Goal: Task Accomplishment & Management: Manage account settings

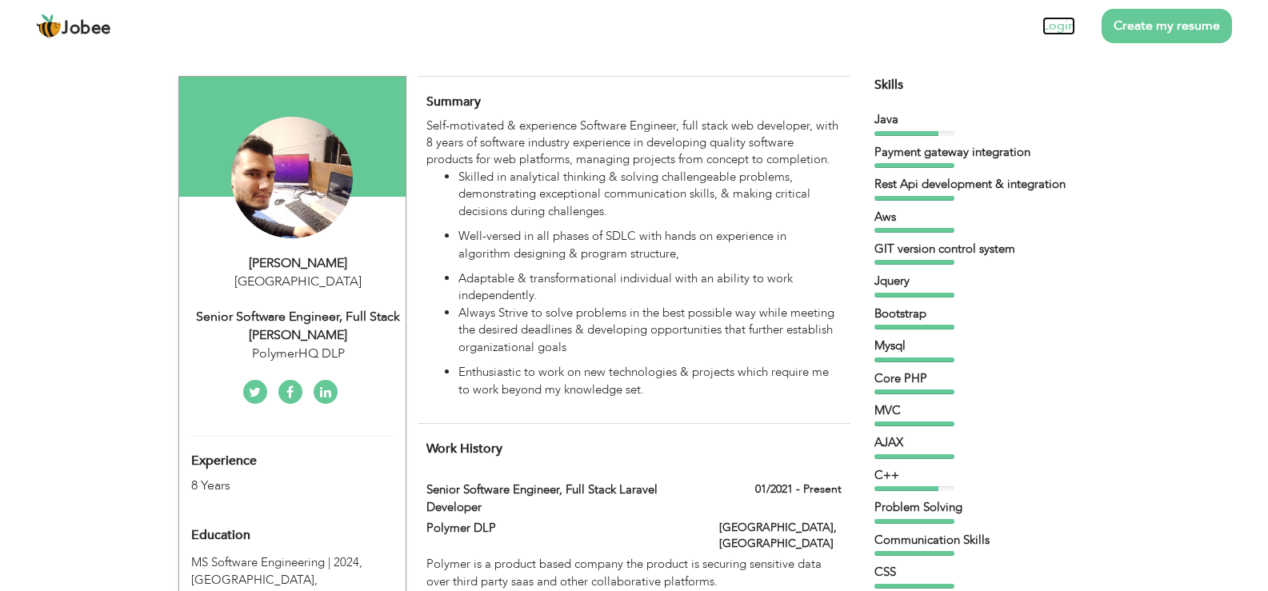
click at [1060, 31] on link "Login" at bounding box center [1058, 26] width 33 height 18
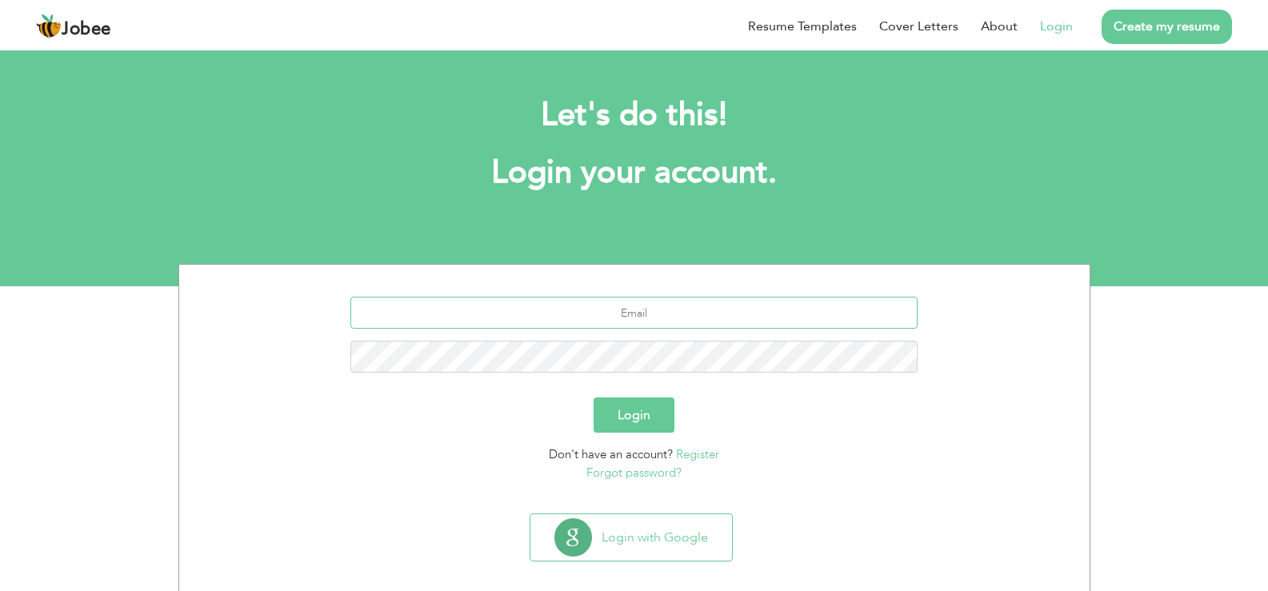
click at [645, 310] on input "text" at bounding box center [633, 313] width 567 height 32
type input "[EMAIL_ADDRESS][DOMAIN_NAME]"
click at [607, 414] on button "Login" at bounding box center [633, 414] width 81 height 35
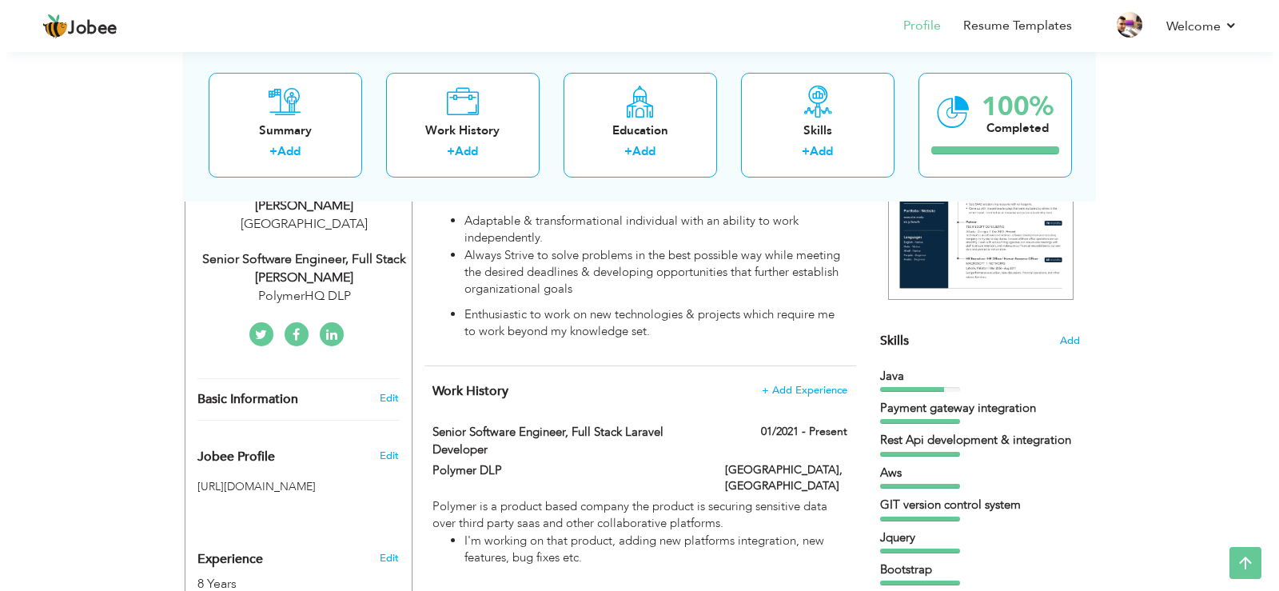
scroll to position [320, 0]
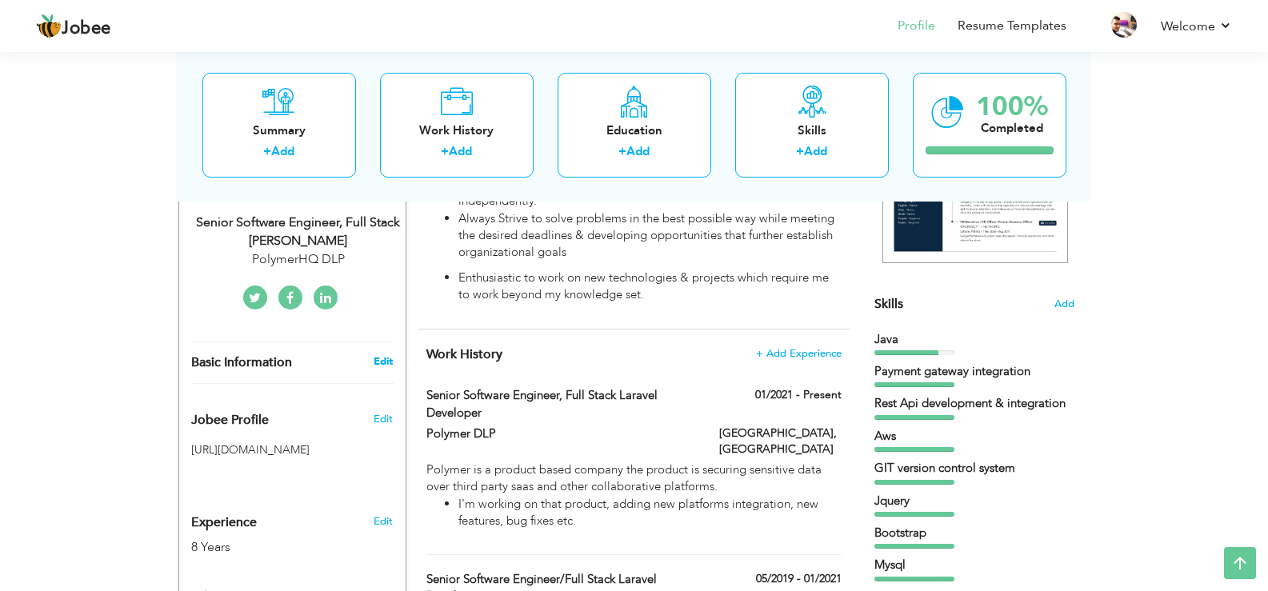
click at [379, 365] on link "Edit" at bounding box center [382, 361] width 19 height 14
type input "Hidayat"
type input "Ullah"
type input "923439741450"
select select "number:166"
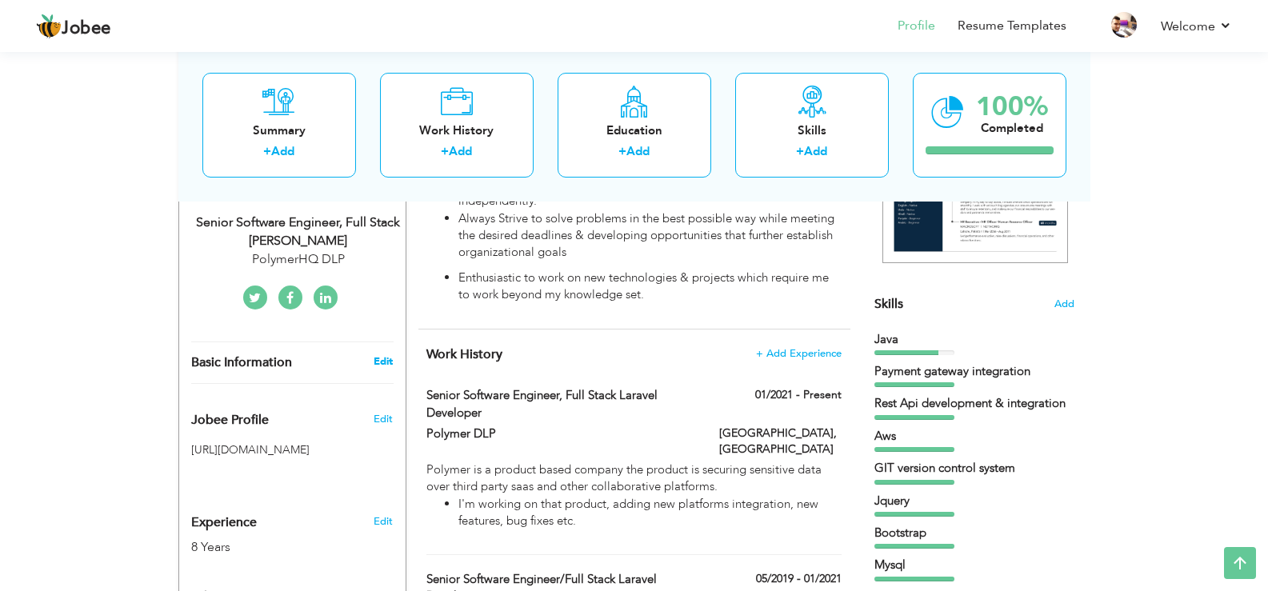
select select "number:10"
type input "PolymerHQ DLP"
type input "Senior Software Engineer, Full stack [PERSON_NAME]"
type input "https://www.linkedin.com/in/hidayat-ullah-a19a06162/"
type input "https://www.facebook.com/Hidayat3676.Software.Programmer"
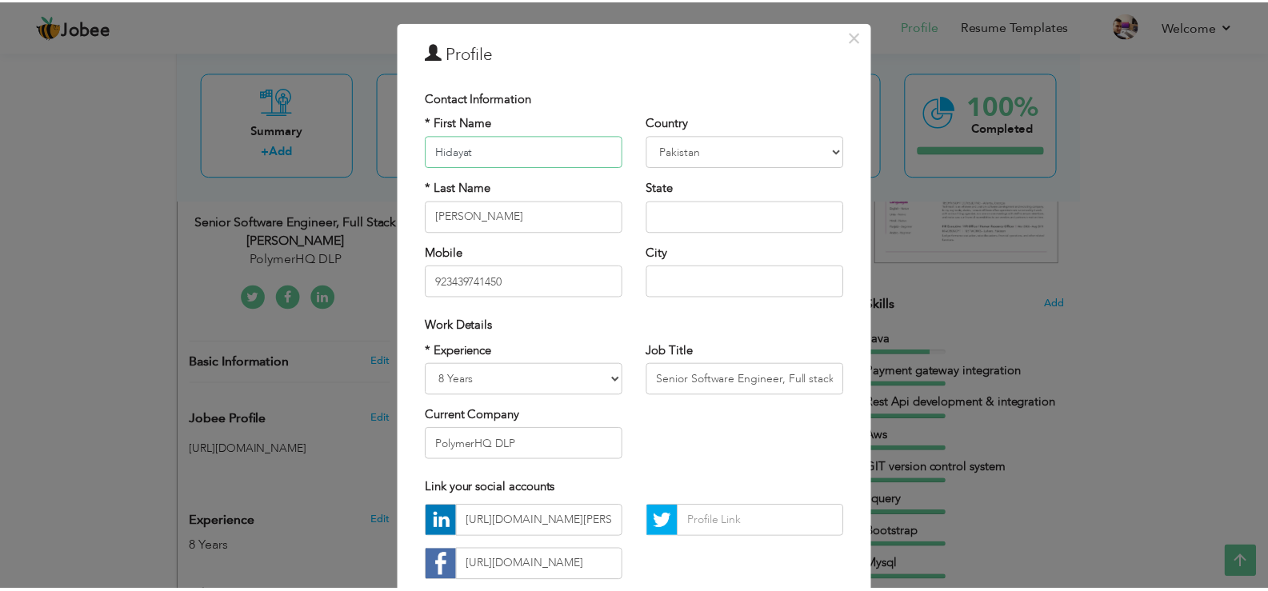
scroll to position [0, 0]
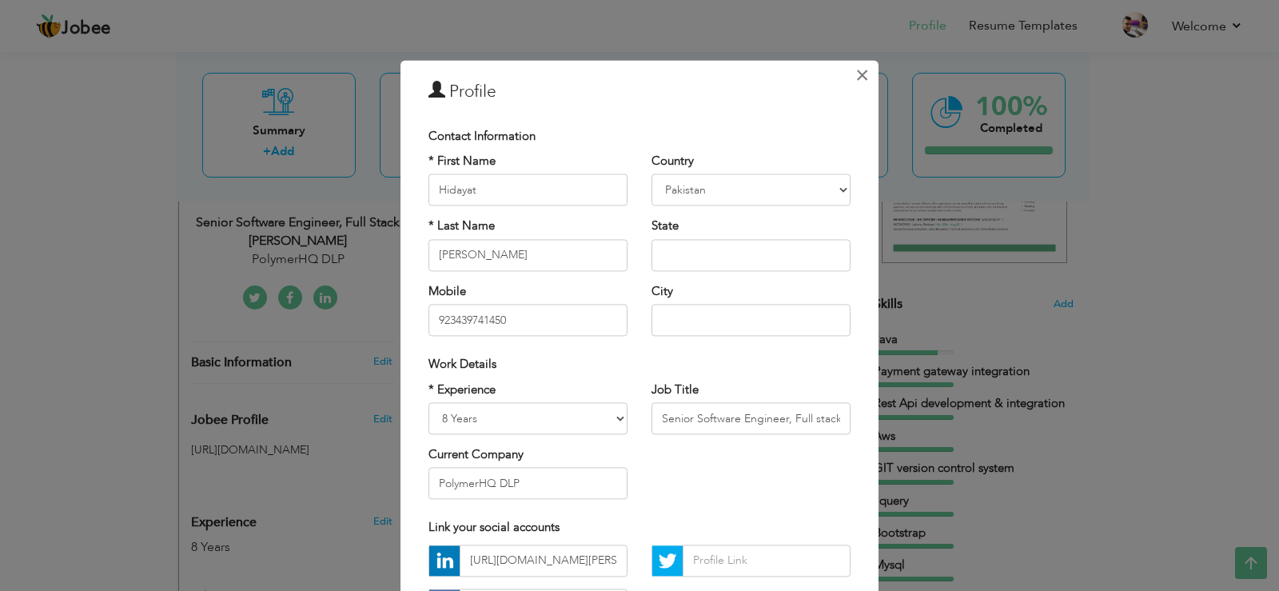
click at [849, 69] on button "×" at bounding box center [862, 75] width 26 height 26
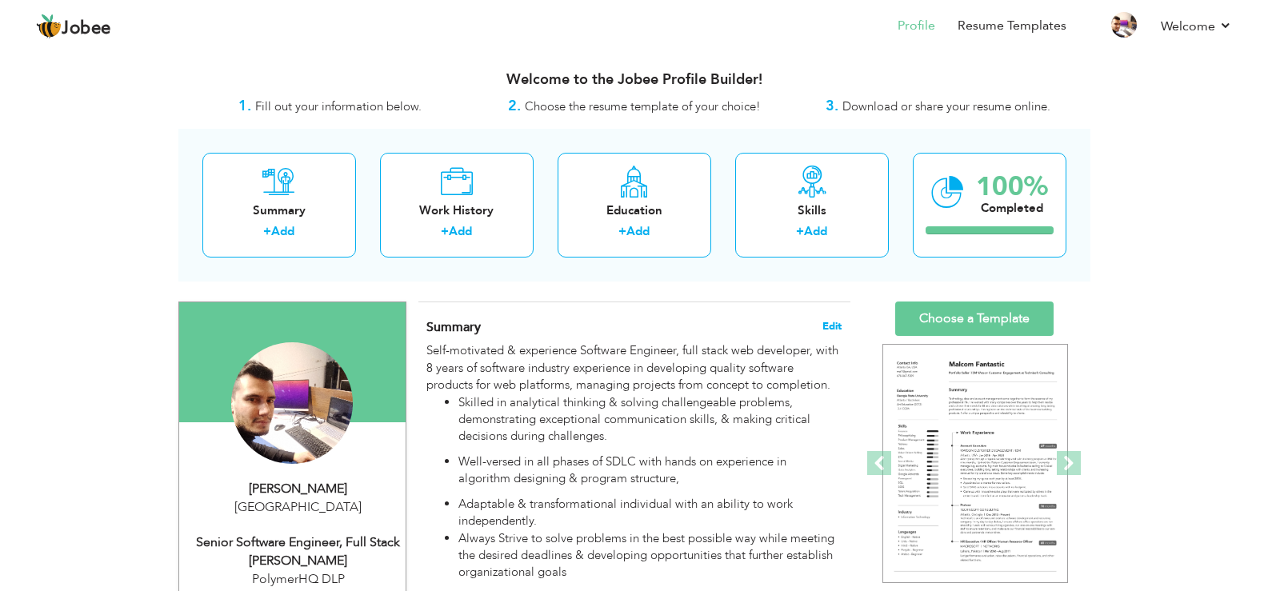
click at [832, 326] on span "Edit" at bounding box center [831, 326] width 19 height 11
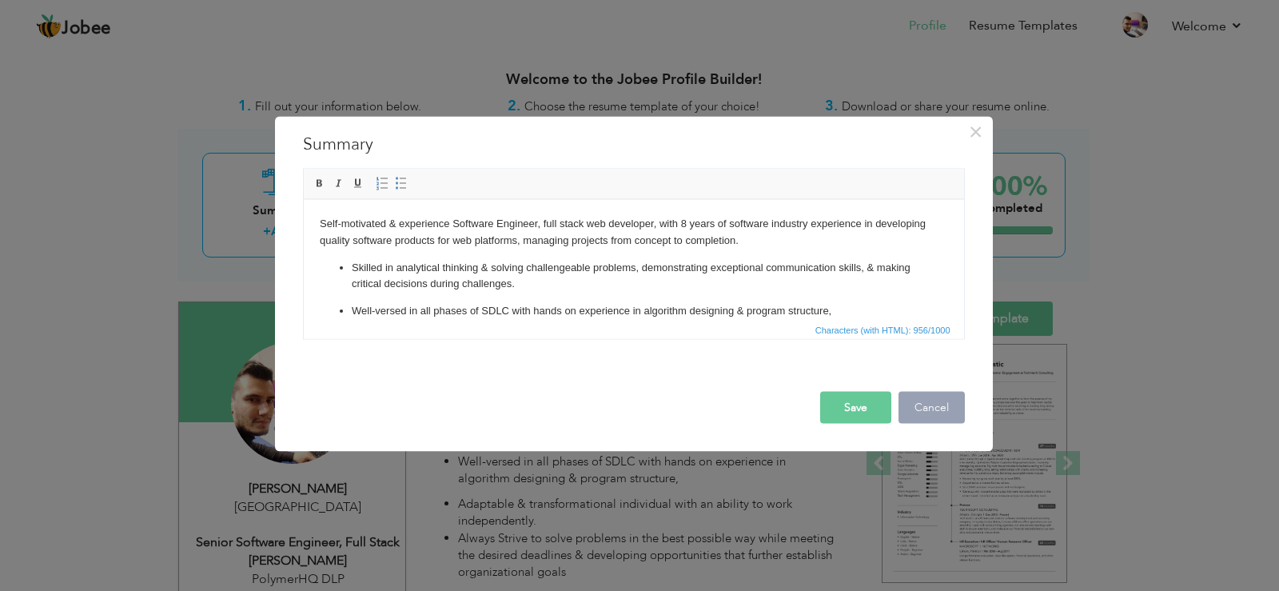
click at [928, 401] on button "Cancel" at bounding box center [932, 407] width 66 height 32
